Goal: Task Accomplishment & Management: Complete application form

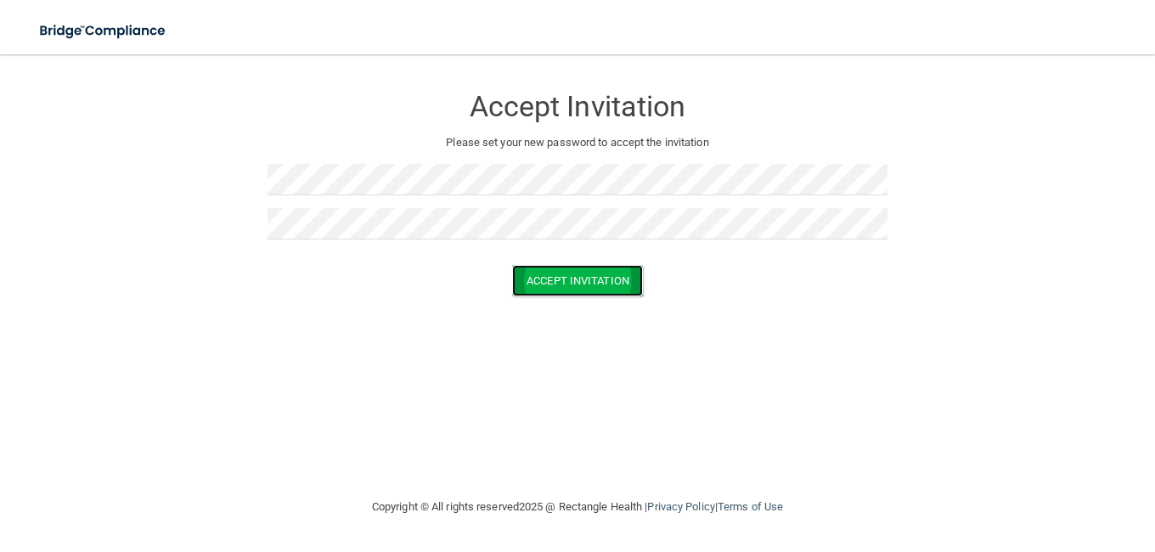
click at [567, 279] on button "Accept Invitation" at bounding box center [577, 280] width 131 height 31
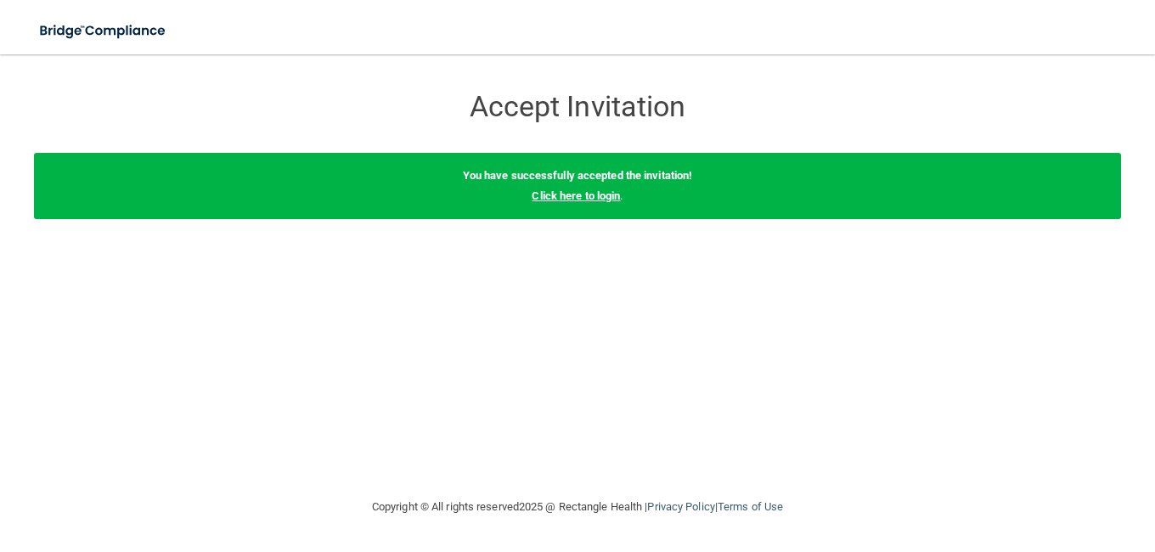
click at [561, 195] on link "Click here to login" at bounding box center [576, 195] width 88 height 13
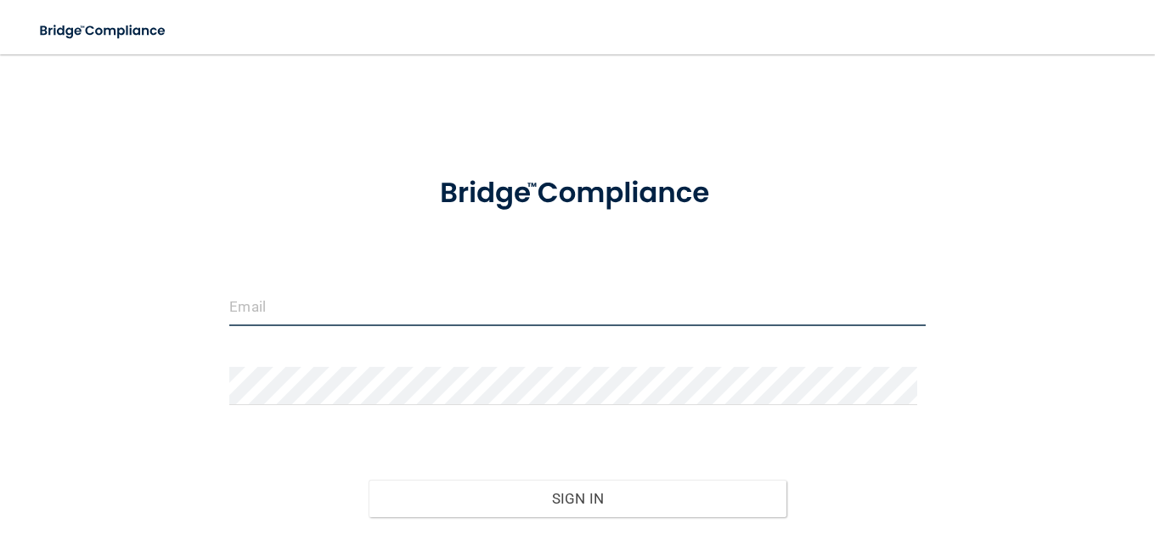
click at [463, 317] on input "email" at bounding box center [577, 307] width 696 height 38
type input "[PERSON_NAME][EMAIL_ADDRESS][PERSON_NAME][DOMAIN_NAME]"
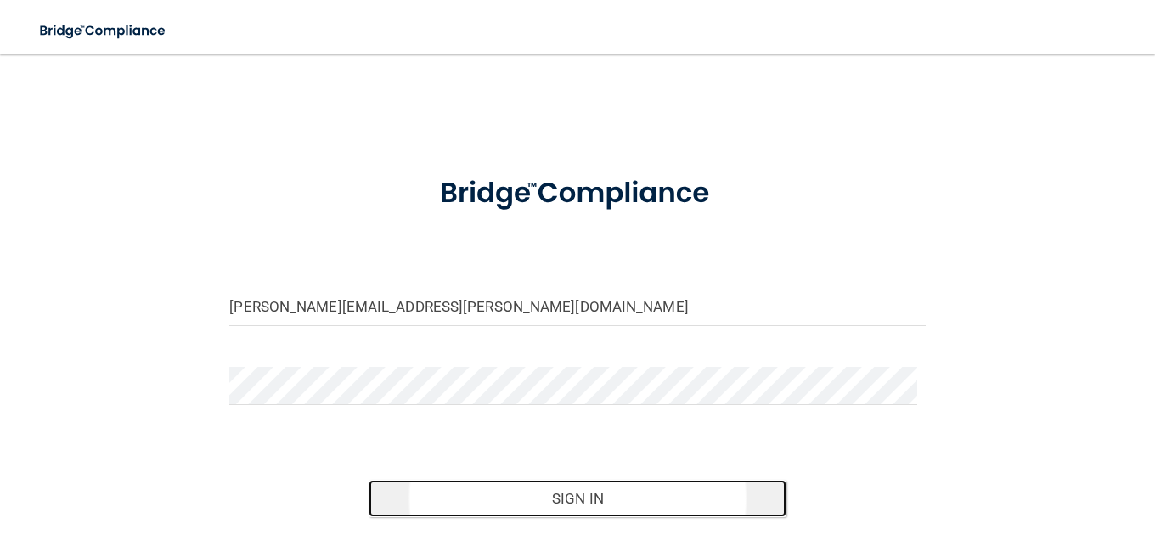
click at [570, 499] on button "Sign In" at bounding box center [578, 498] width 418 height 37
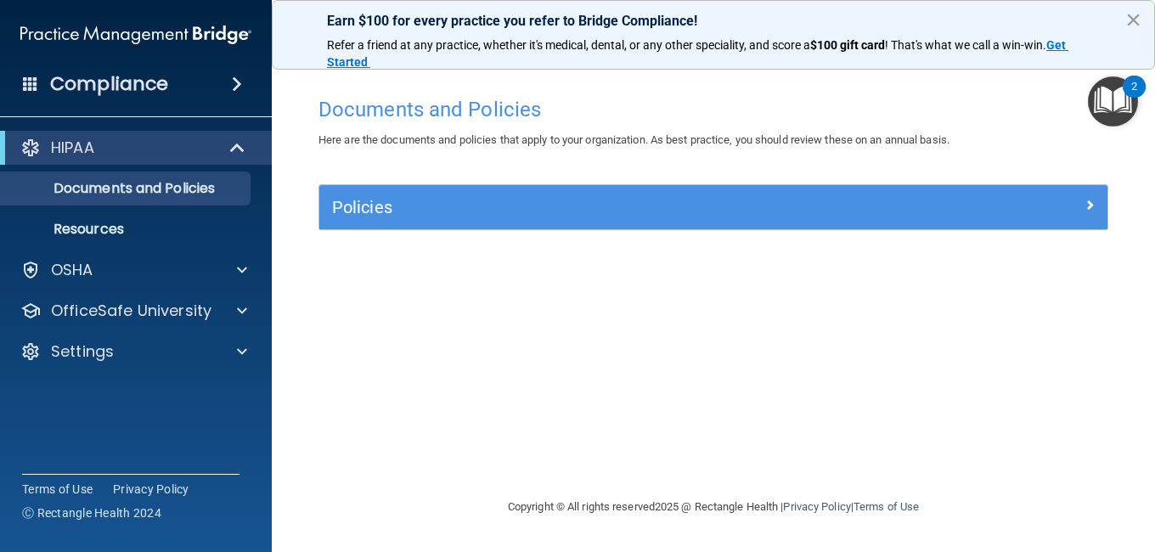
click at [1133, 19] on button "×" at bounding box center [1133, 19] width 16 height 27
